Goal: Information Seeking & Learning: Learn about a topic

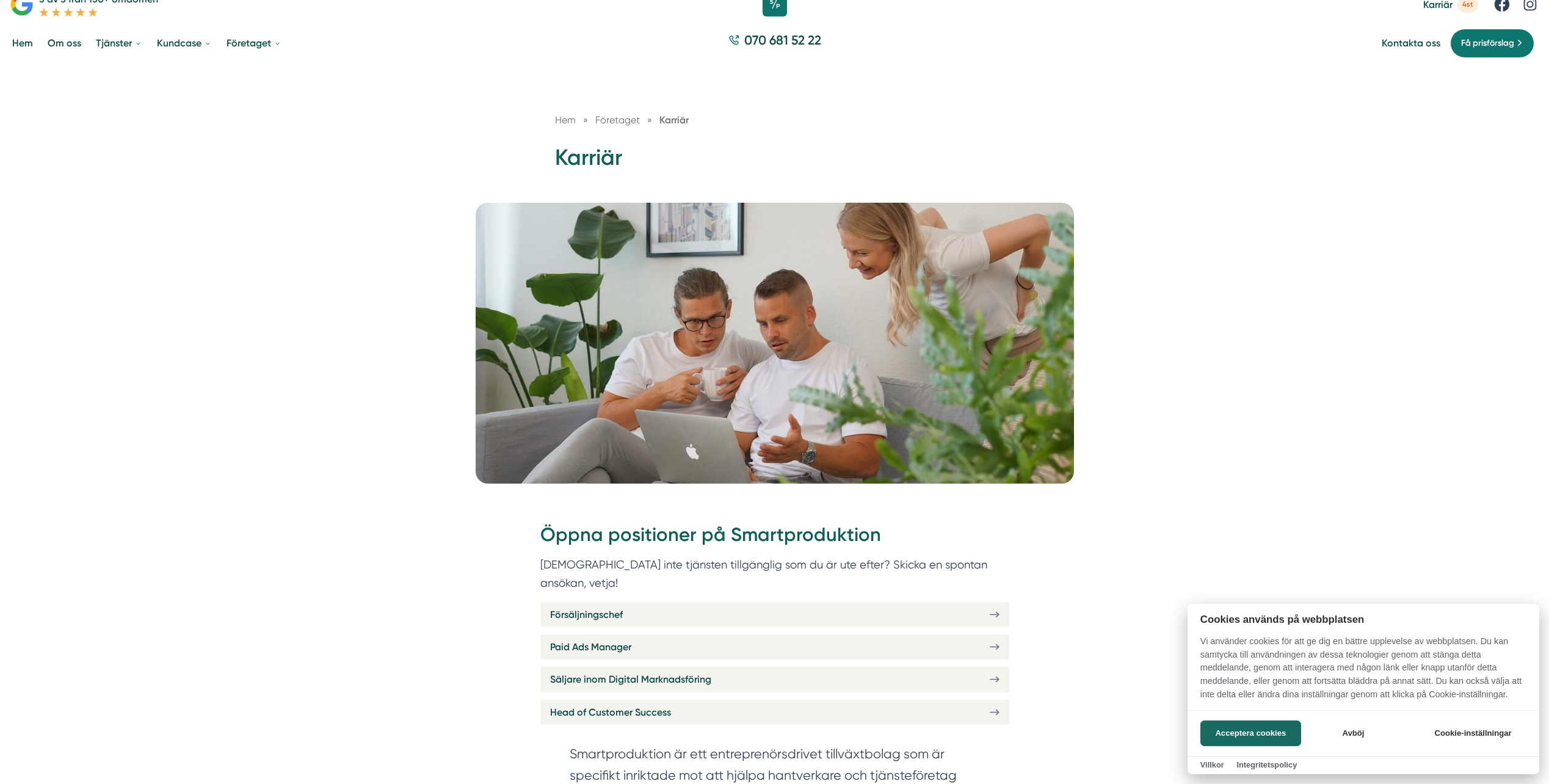
scroll to position [122, 0]
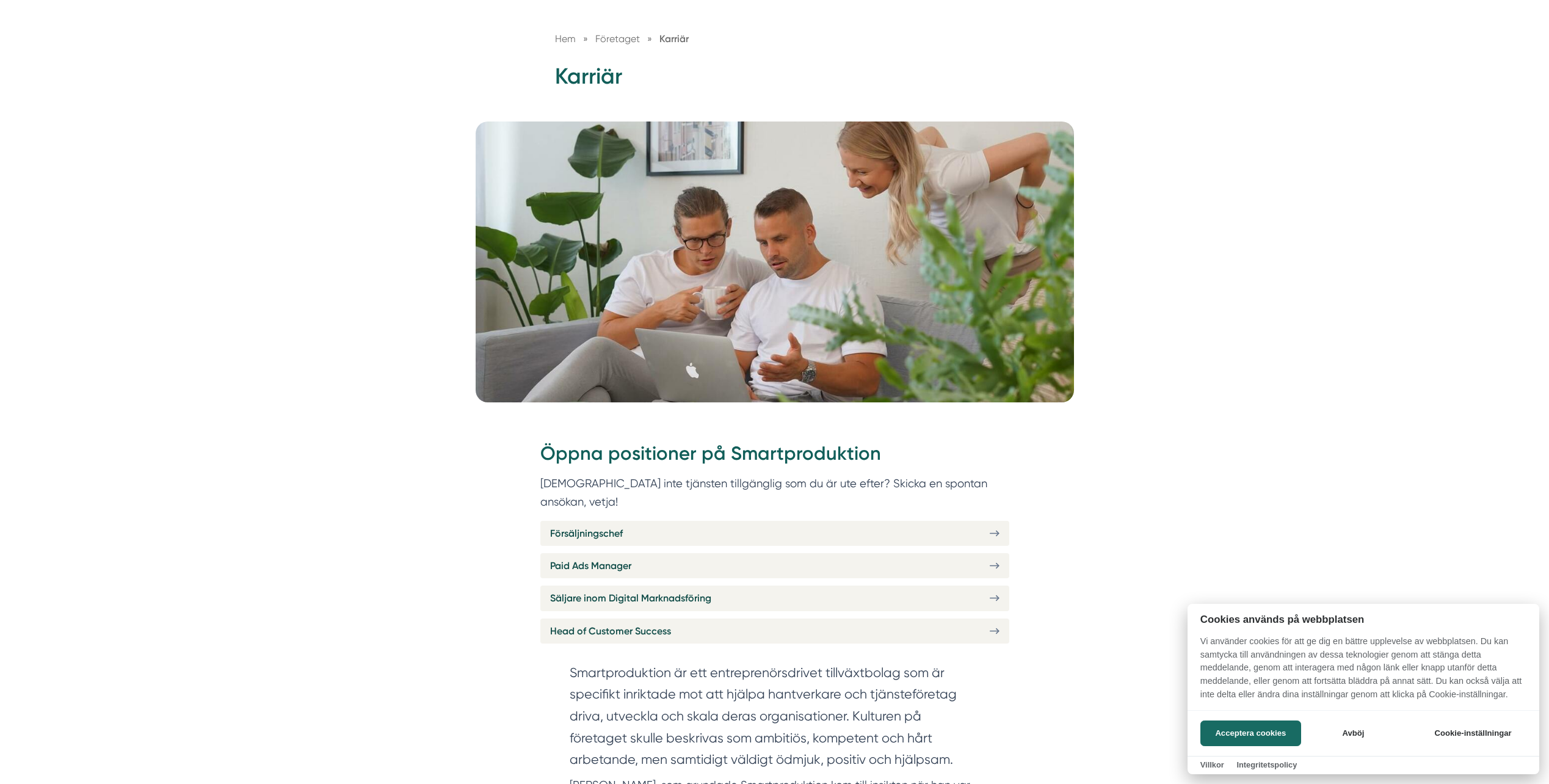
click at [988, 614] on div at bounding box center [774, 392] width 1549 height 784
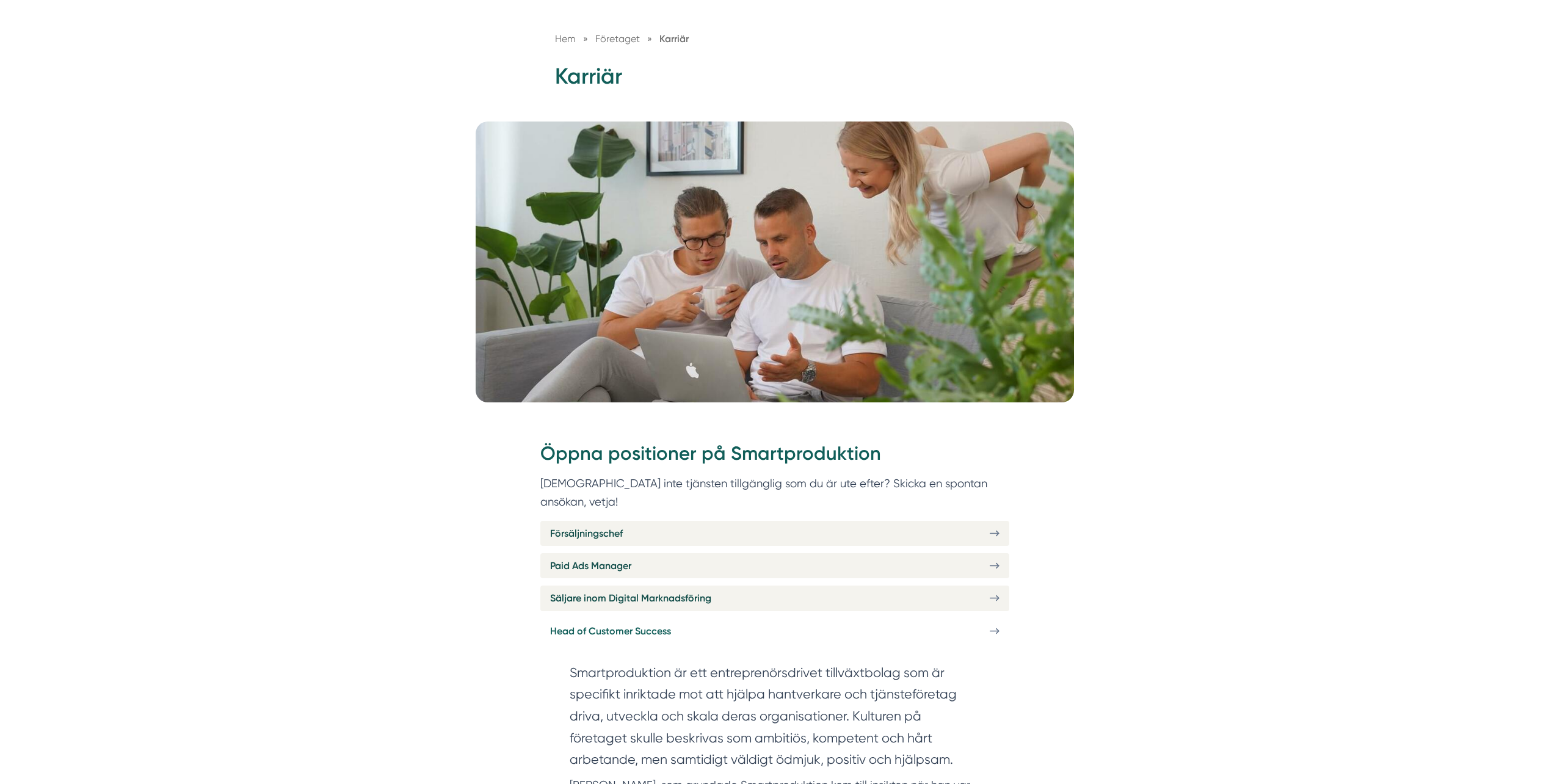
click at [588, 623] on span "Head of Customer Success" at bounding box center [610, 630] width 121 height 15
click at [648, 590] on span "Säljare inom Digital Marknadsföring" at bounding box center [631, 597] width 161 height 15
click at [605, 526] on span "Försäljningschef" at bounding box center [586, 533] width 73 height 15
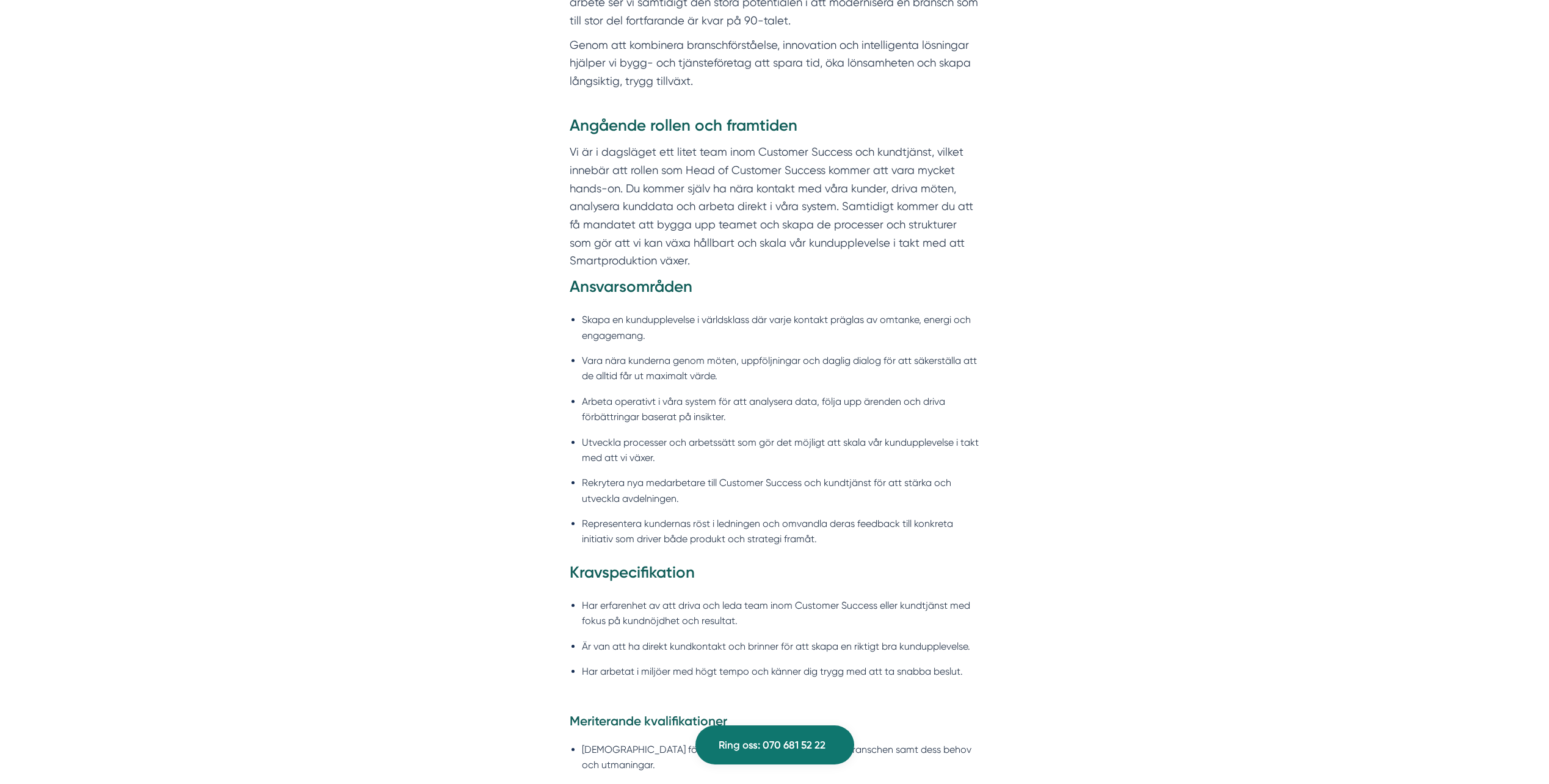
scroll to position [855, 0]
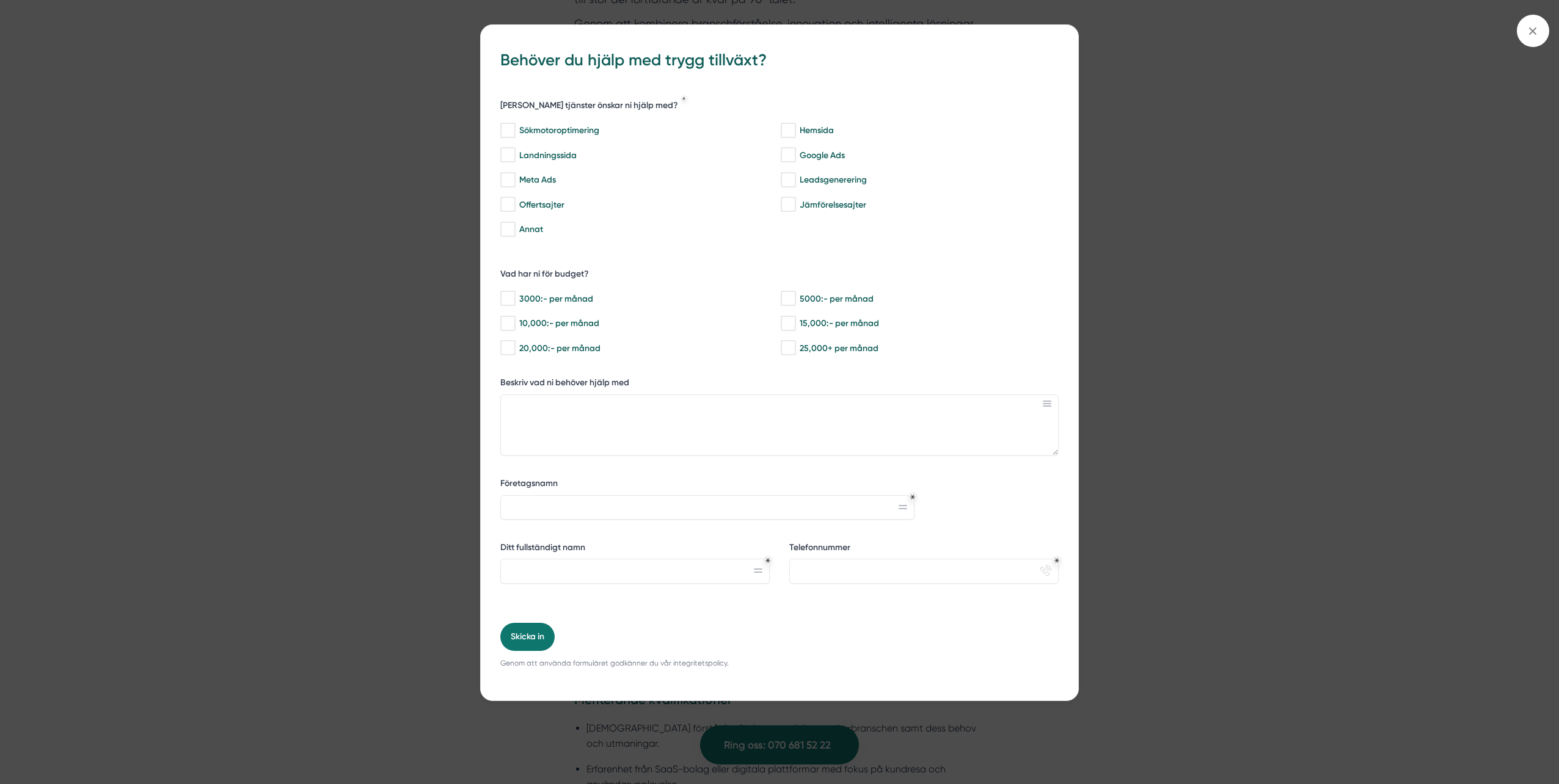
click at [1536, 34] on icon at bounding box center [1532, 31] width 14 height 14
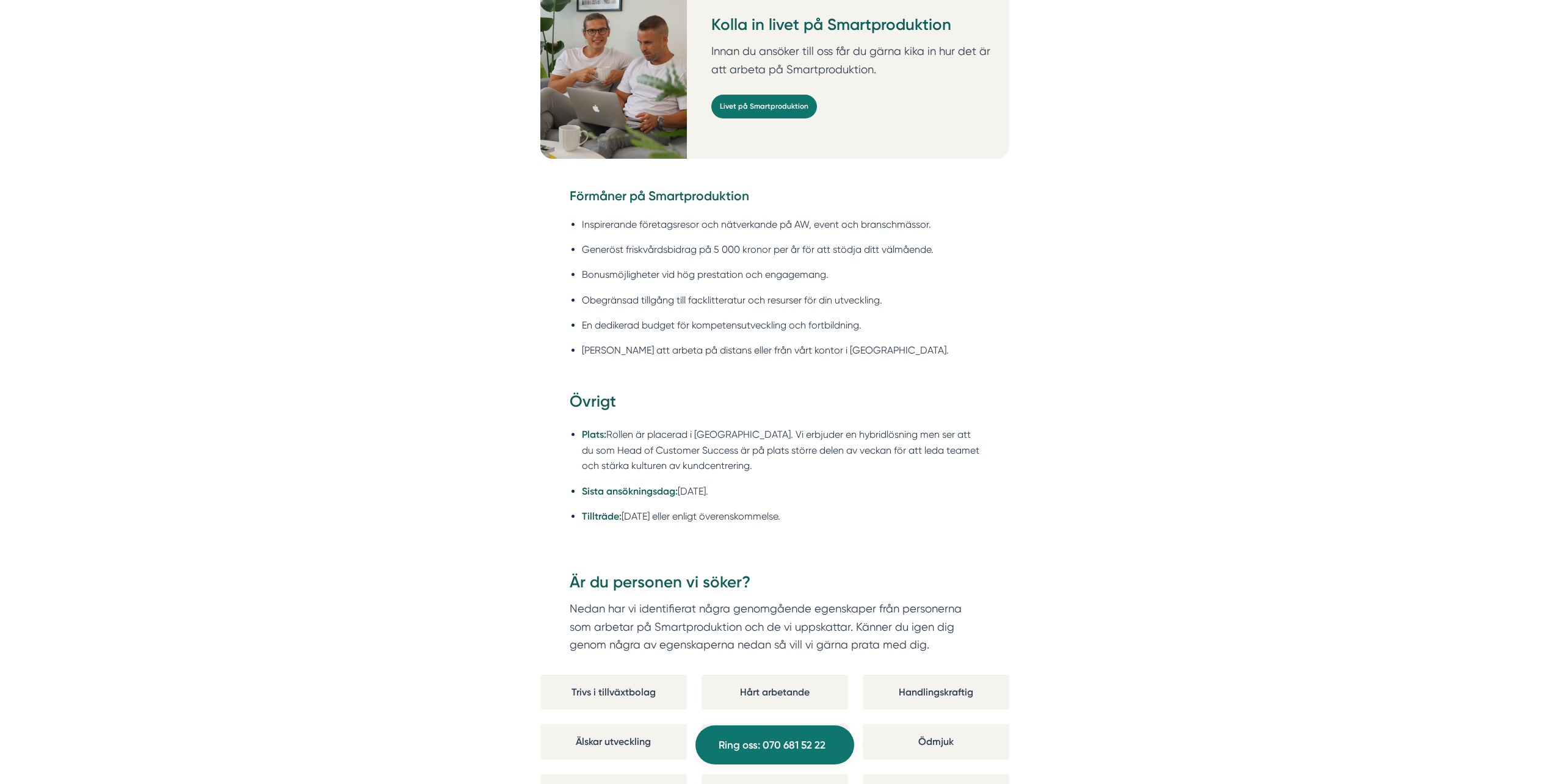
scroll to position [1770, 0]
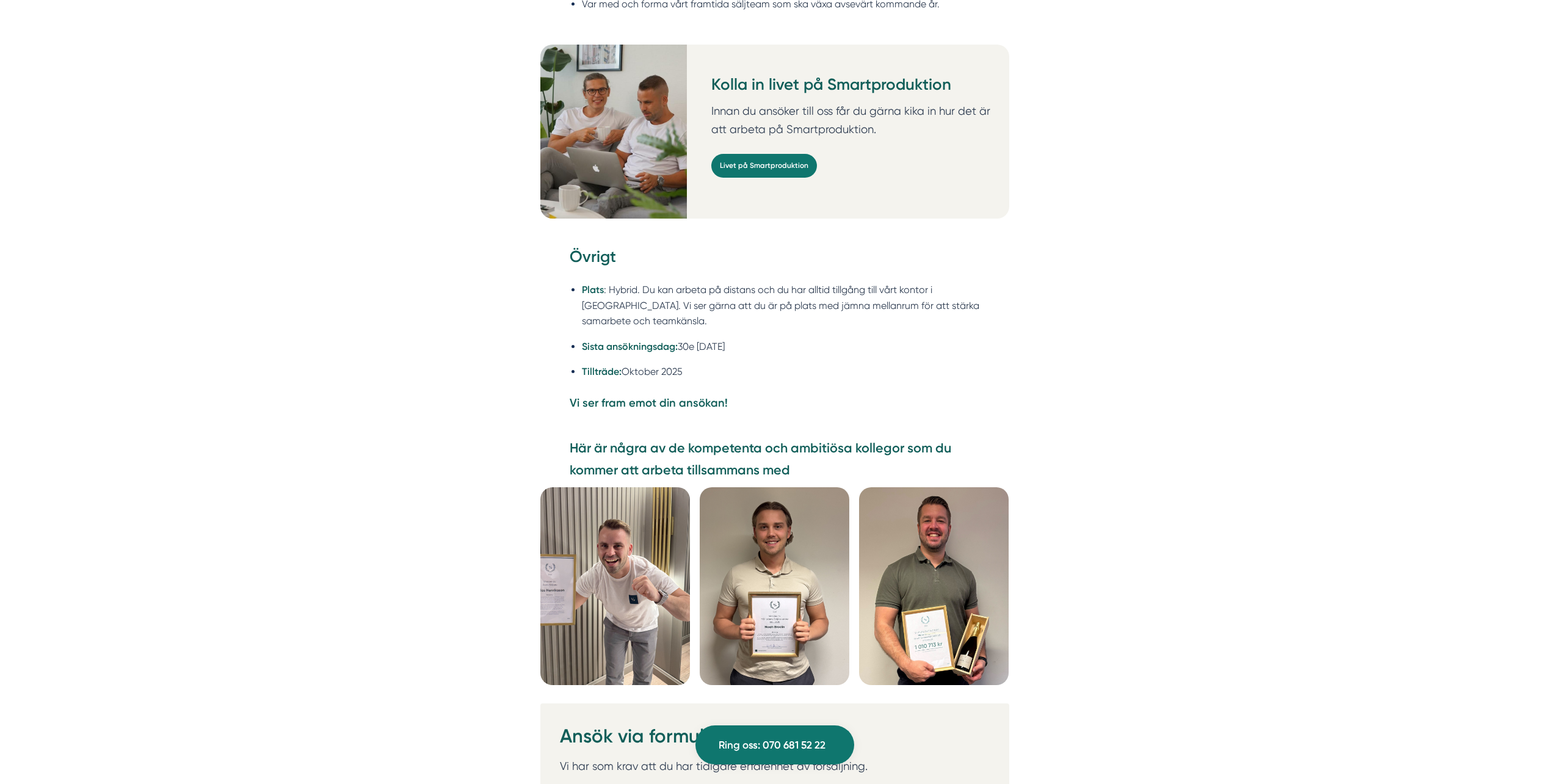
scroll to position [3113, 0]
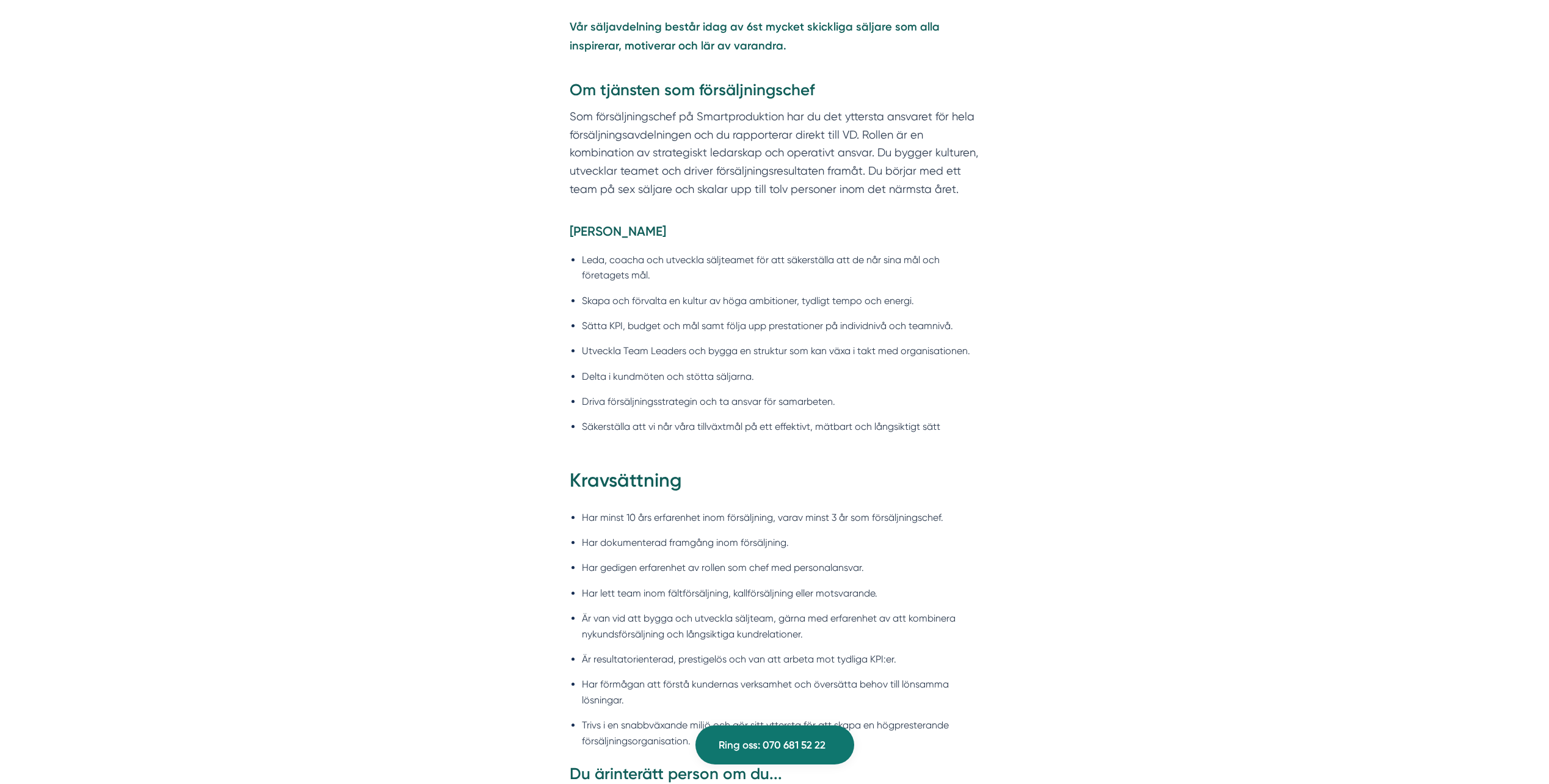
scroll to position [915, 0]
